Goal: Navigation & Orientation: Find specific page/section

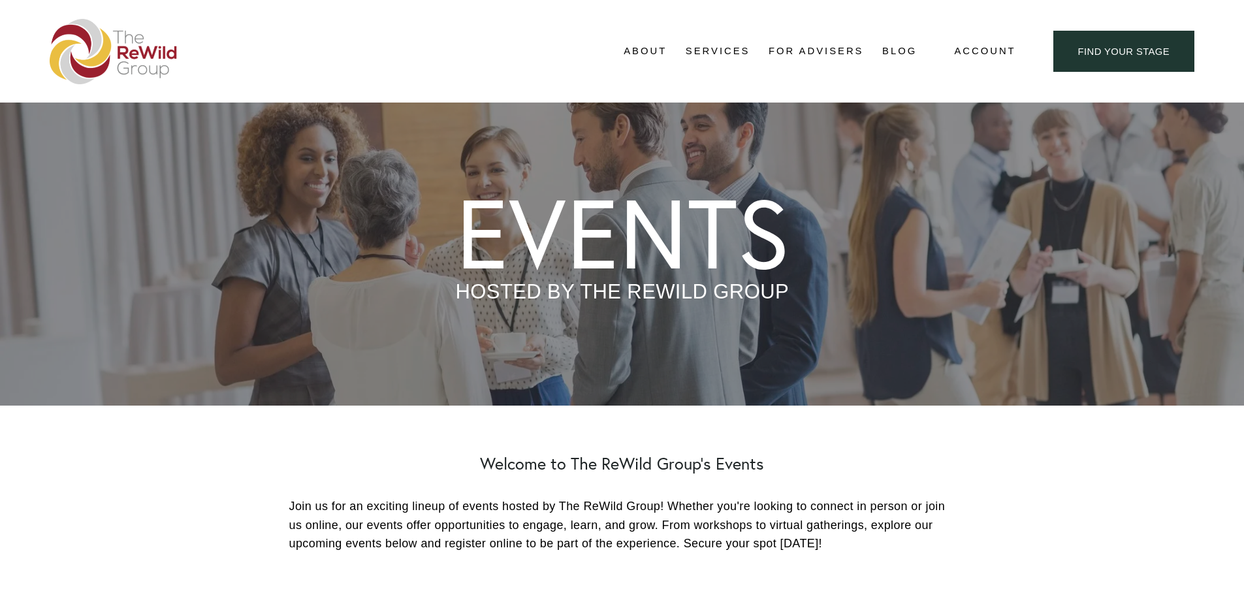
click at [833, 50] on link "For Advisers" at bounding box center [816, 52] width 95 height 20
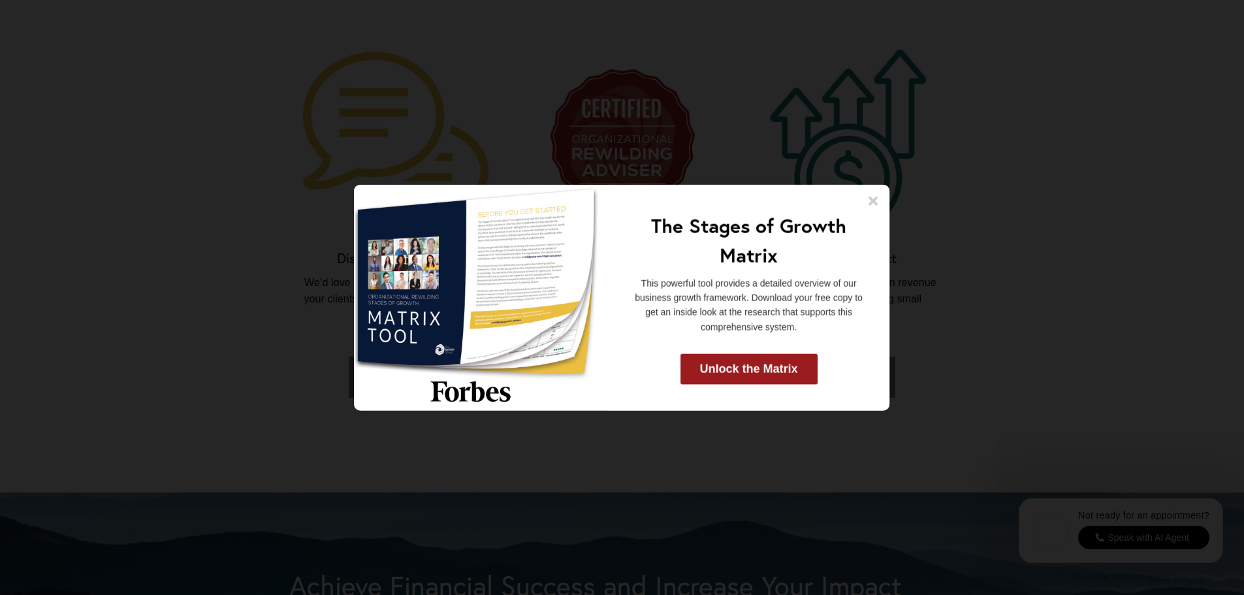
scroll to position [2939, 0]
click at [874, 201] on icon at bounding box center [873, 200] width 9 height 9
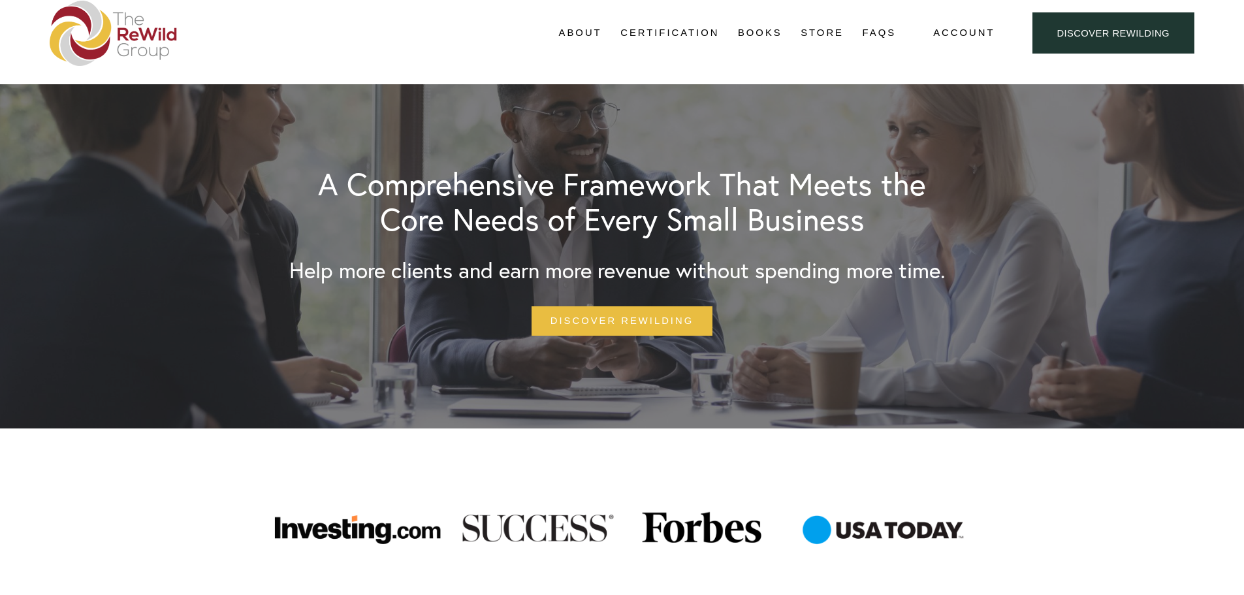
scroll to position [0, 0]
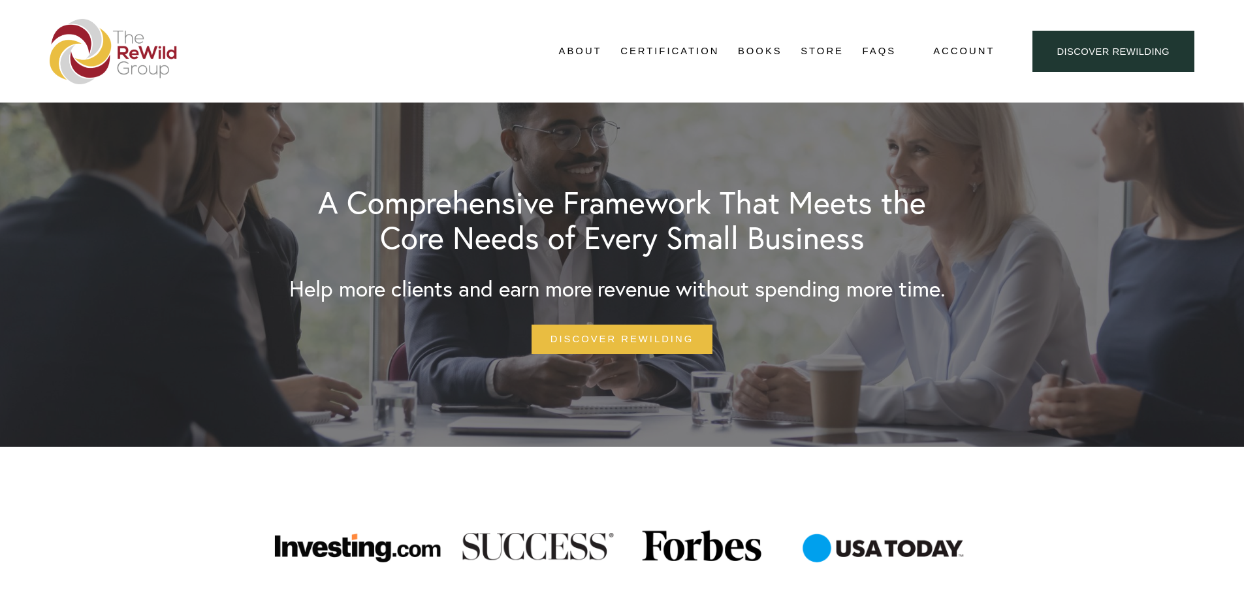
click at [118, 60] on img at bounding box center [114, 51] width 128 height 65
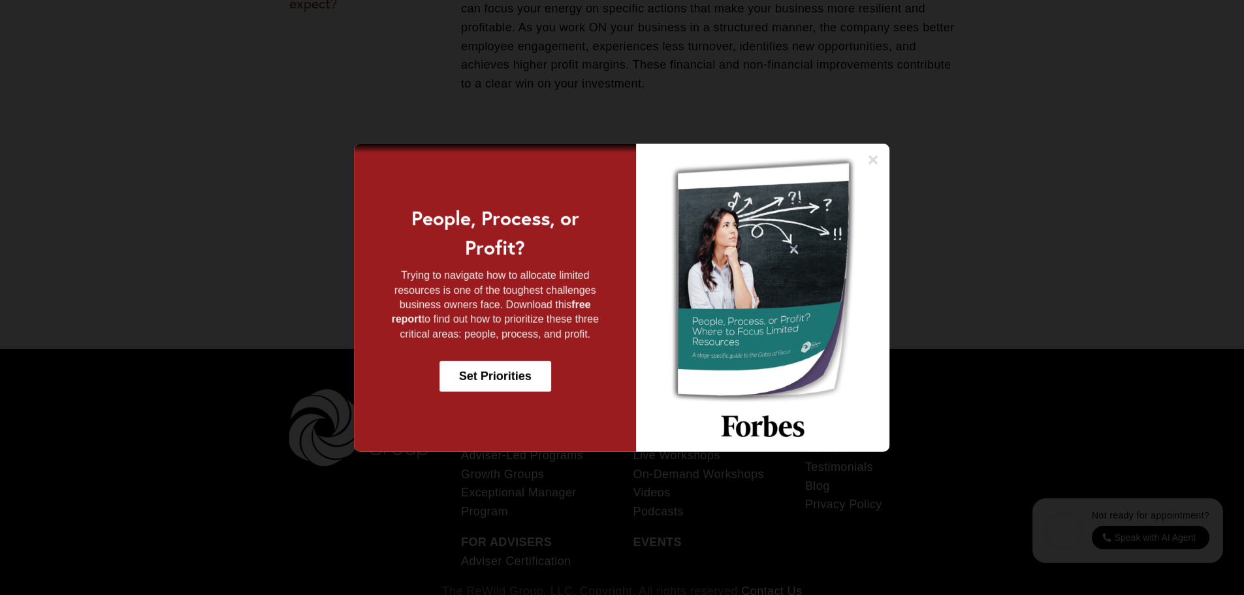
scroll to position [5308, 0]
click at [874, 154] on icon at bounding box center [873, 159] width 13 height 13
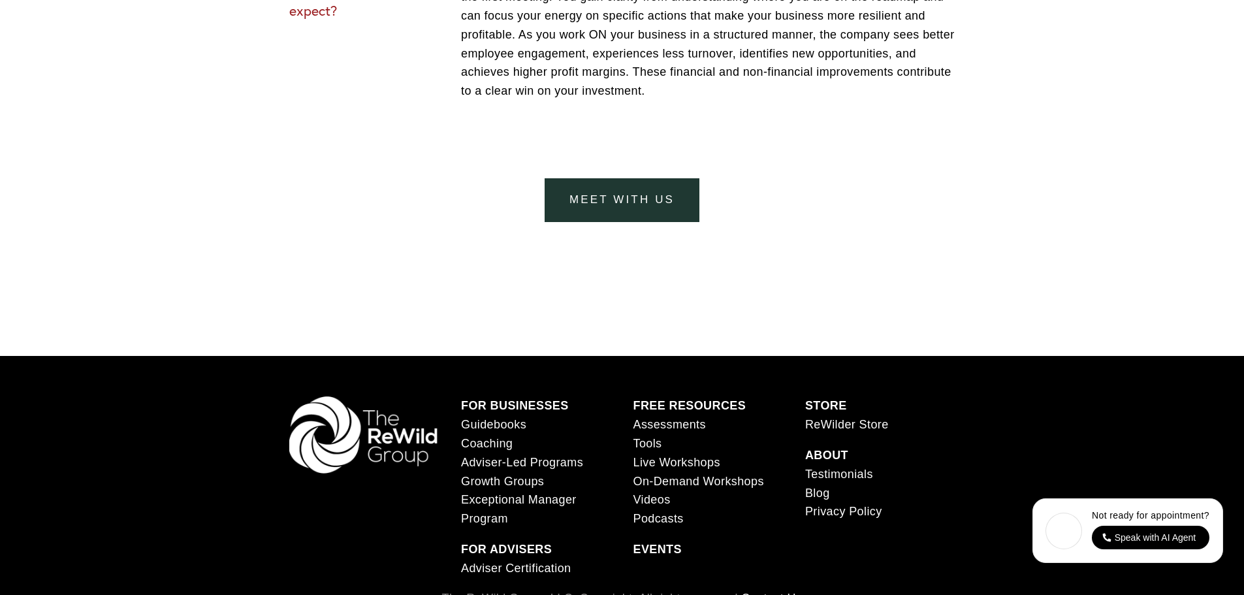
click at [488, 507] on span "Exceptional Manager Program" at bounding box center [519, 509] width 116 height 32
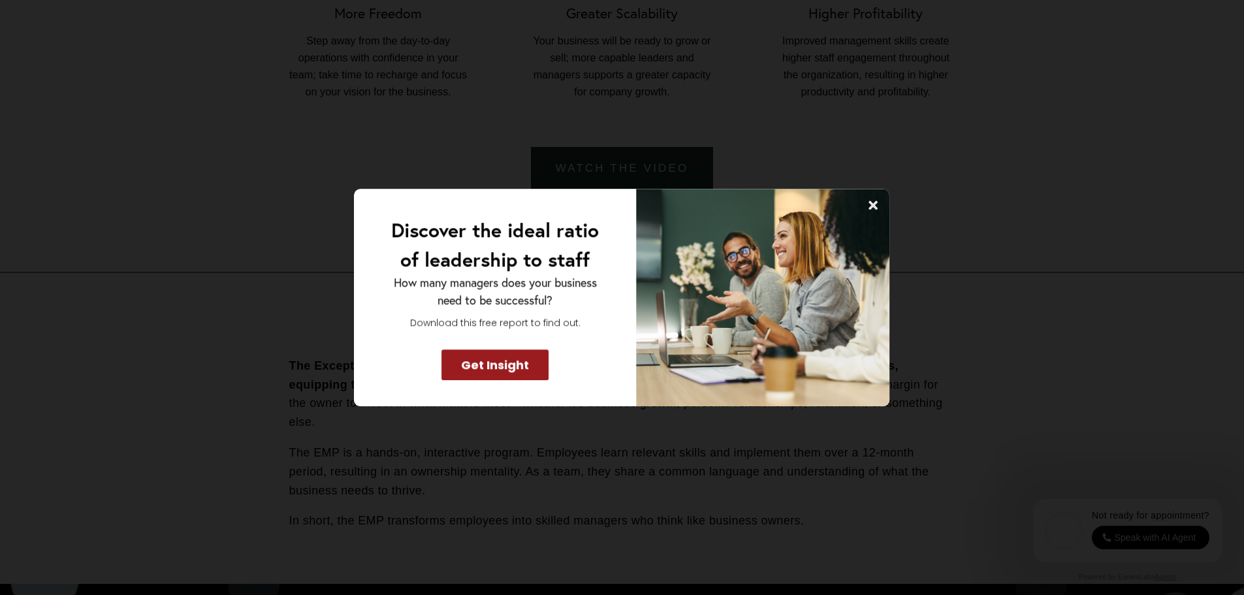
scroll to position [1241, 0]
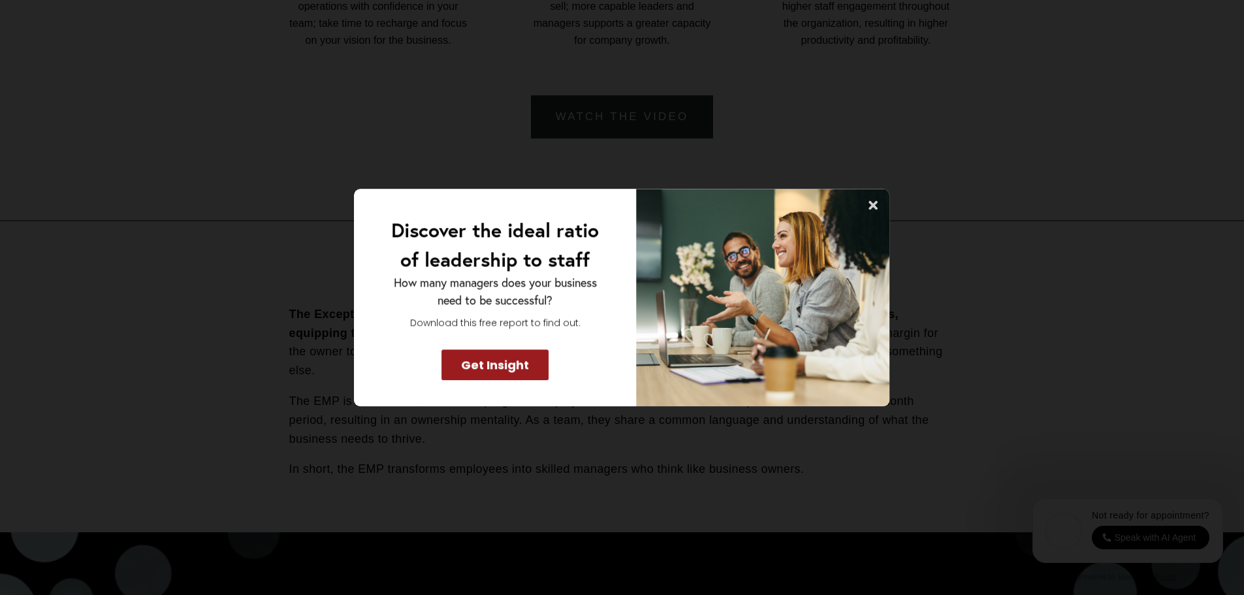
click at [873, 204] on icon at bounding box center [873, 204] width 9 height 9
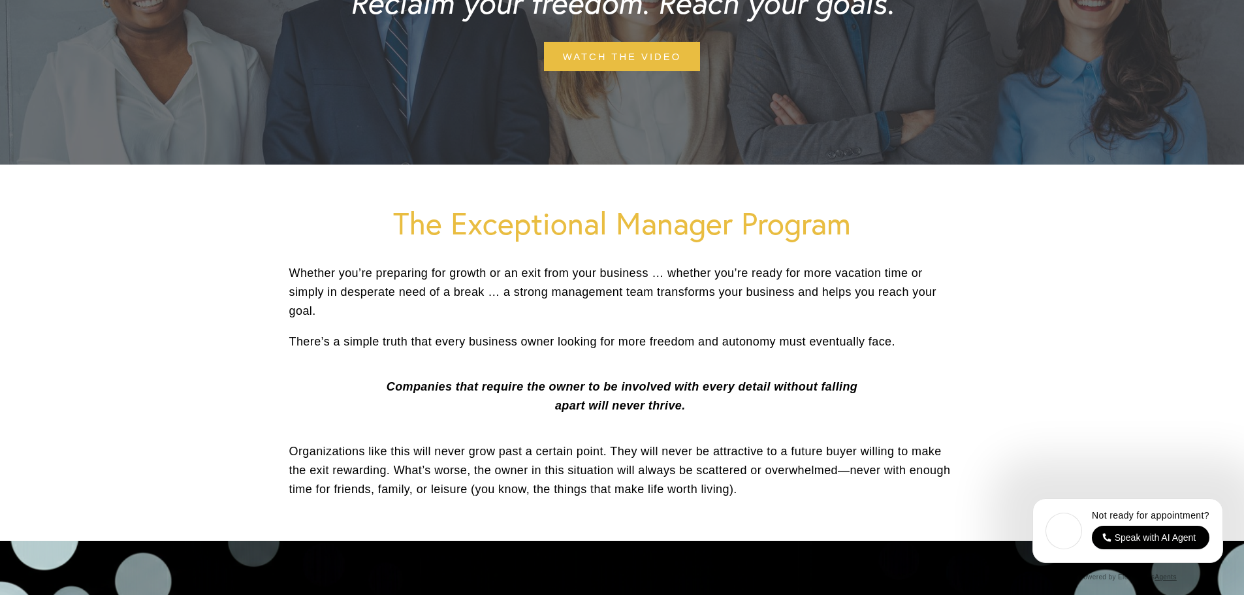
scroll to position [0, 0]
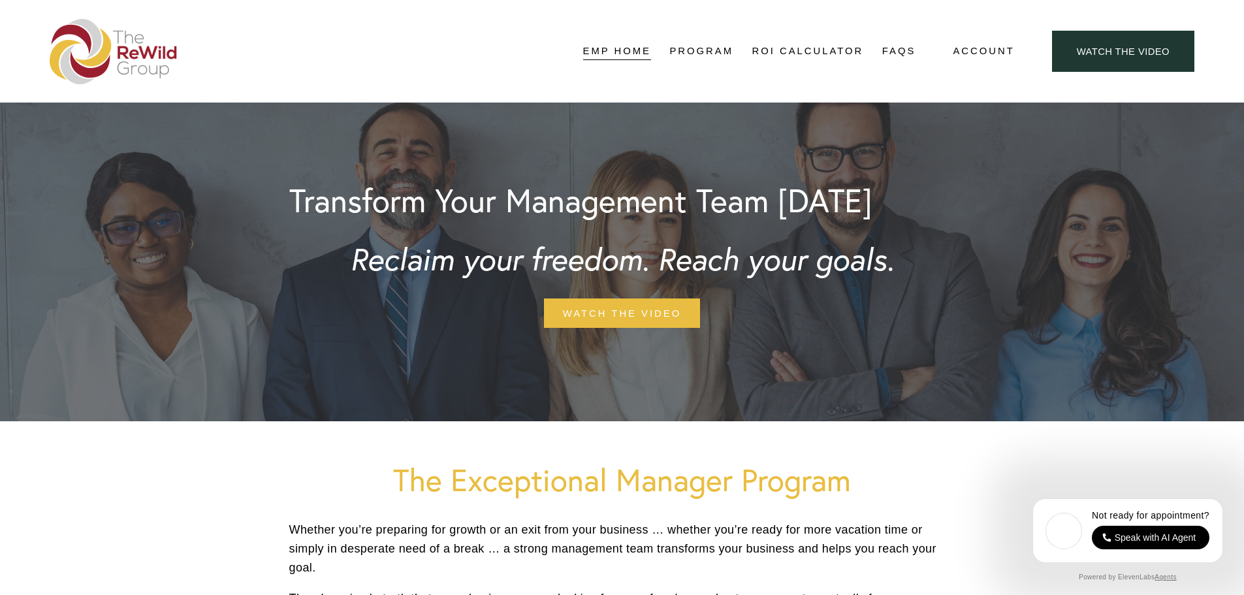
click at [76, 50] on img at bounding box center [114, 51] width 128 height 65
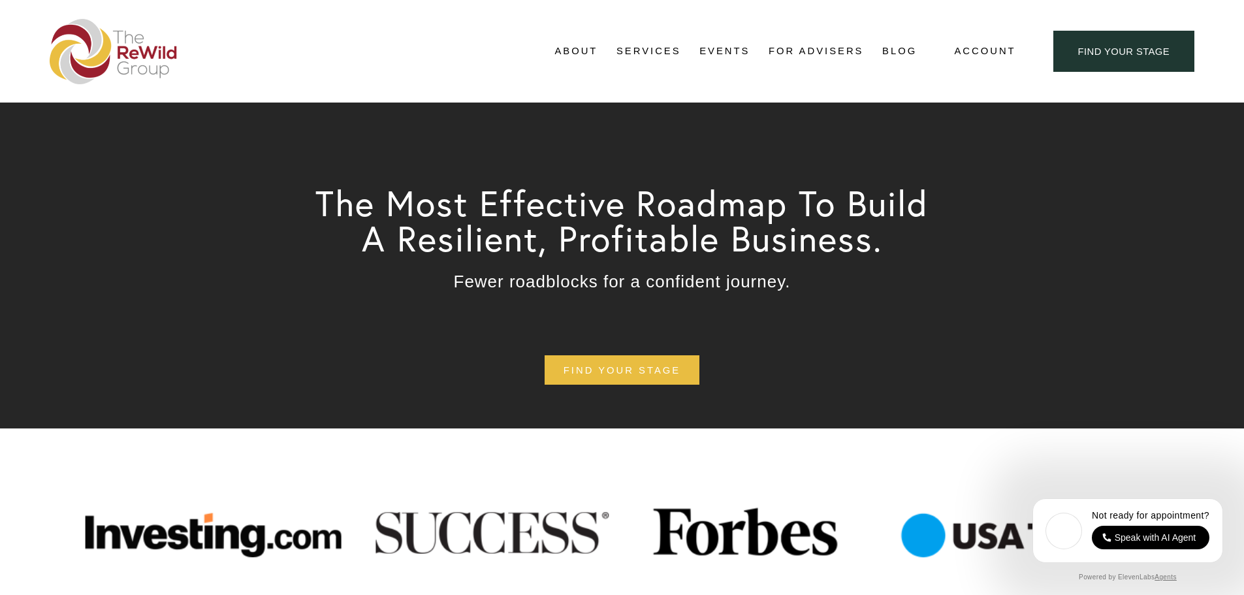
click at [724, 52] on link "Events" at bounding box center [724, 52] width 50 height 20
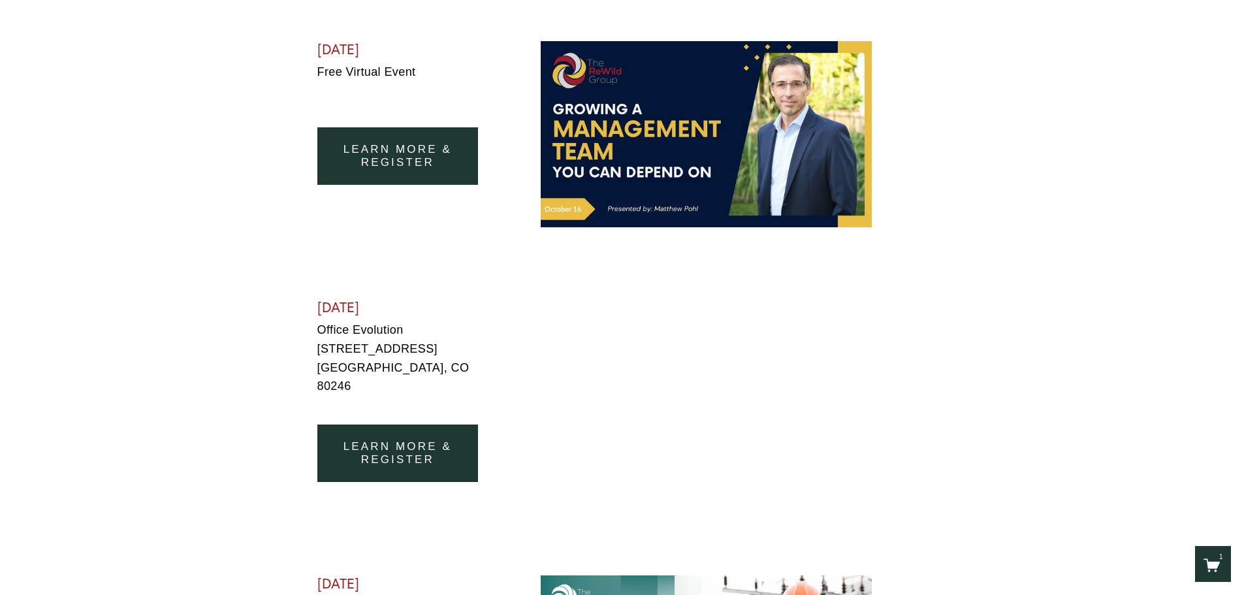
scroll to position [588, 0]
